Goal: Task Accomplishment & Management: Manage account settings

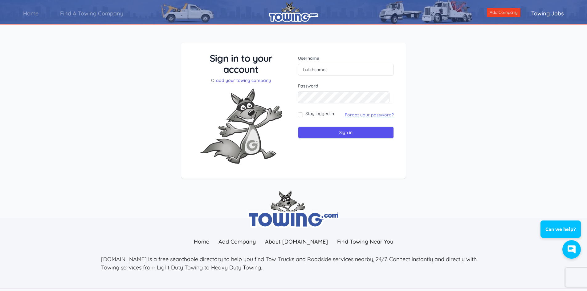
click at [363, 117] on link "Forgot your password?" at bounding box center [369, 115] width 49 height 6
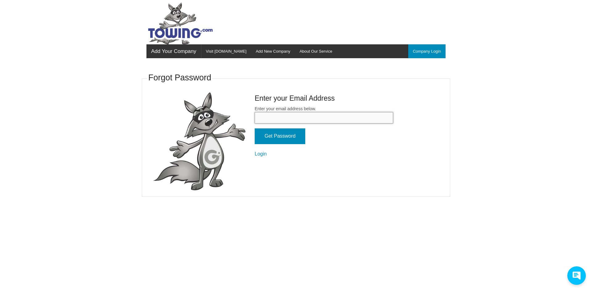
click at [301, 114] on input "Enter your email address below." at bounding box center [324, 117] width 138 height 11
type input "jke18@msn.com"
click at [255, 129] on input "Get Password" at bounding box center [280, 137] width 51 height 16
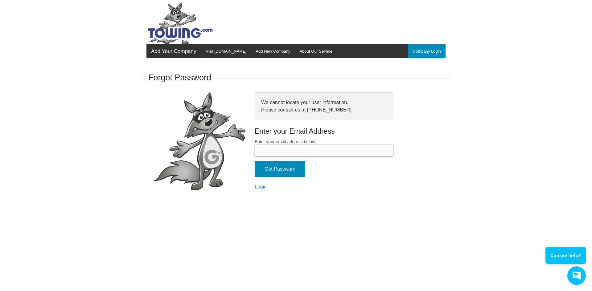
click at [273, 151] on input "Enter your email address below." at bounding box center [324, 150] width 138 height 11
drag, startPoint x: 223, startPoint y: 52, endPoint x: 263, endPoint y: 69, distance: 43.3
click at [223, 52] on link "Visit [DOMAIN_NAME]" at bounding box center [226, 51] width 50 height 14
